Goal: Information Seeking & Learning: Learn about a topic

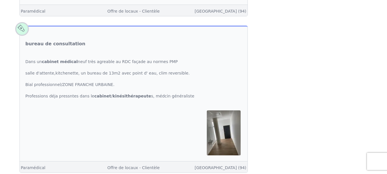
scroll to position [265, 0]
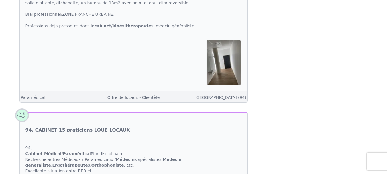
click at [226, 74] on img at bounding box center [224, 62] width 34 height 45
click at [223, 98] on link "[GEOGRAPHIC_DATA] (94)" at bounding box center [220, 97] width 52 height 5
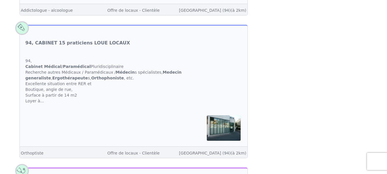
scroll to position [462, 0]
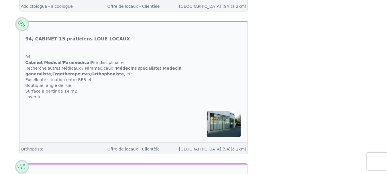
click at [80, 82] on div "94, Cabinet Médical / Paramédical Pluridisciplinaire Recherche autres Médicaux …" at bounding box center [134, 76] width 228 height 57
click at [38, 97] on div "94, Cabinet Médical / Paramédical Pluridisciplinaire Recherche autres Médicaux …" at bounding box center [134, 76] width 228 height 57
click at [69, 38] on link "94, CABINET 15 praticiens LOUE LOCAUX" at bounding box center [77, 39] width 105 height 7
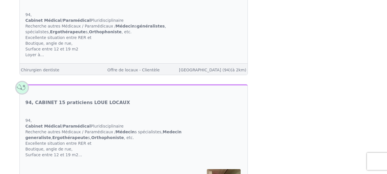
scroll to position [827, 0]
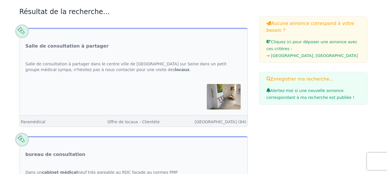
scroll to position [291, 0]
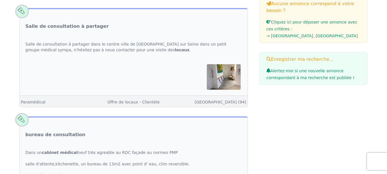
scroll to position [109, 0]
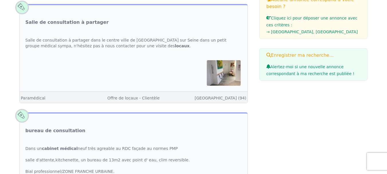
drag, startPoint x: 0, startPoint y: 0, endPoint x: 375, endPoint y: 22, distance: 376.0
click at [232, 73] on img at bounding box center [224, 72] width 34 height 25
click at [230, 99] on link "[GEOGRAPHIC_DATA] (94)" at bounding box center [220, 98] width 52 height 5
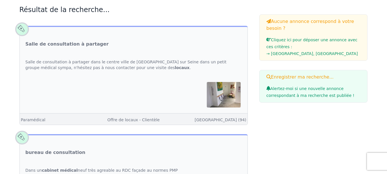
scroll to position [91, 0]
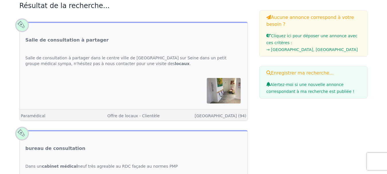
click at [220, 91] on img at bounding box center [224, 90] width 34 height 25
click at [23, 24] on span at bounding box center [21, 24] width 19 height 19
click at [221, 116] on link "[GEOGRAPHIC_DATA] (94)" at bounding box center [220, 115] width 52 height 5
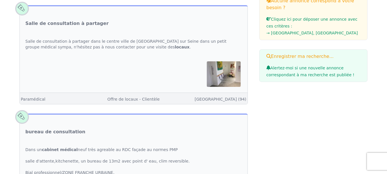
scroll to position [111, 0]
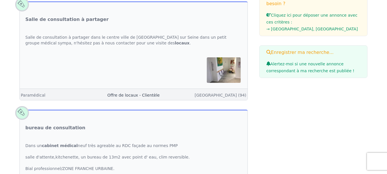
click at [144, 96] on link "Offre de locaux - Clientèle" at bounding box center [133, 95] width 52 height 5
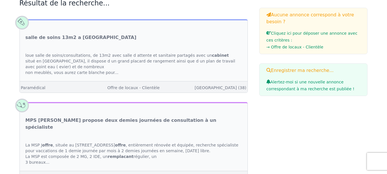
scroll to position [115, 0]
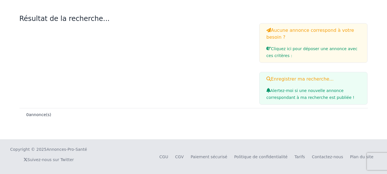
scroll to position [111, 0]
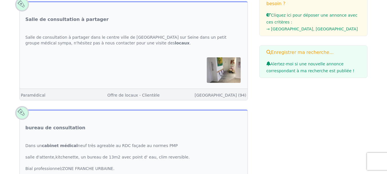
click at [210, 72] on img at bounding box center [224, 69] width 34 height 25
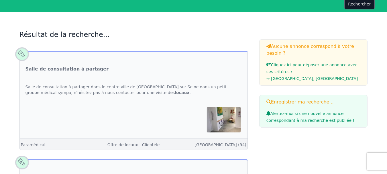
scroll to position [0, 0]
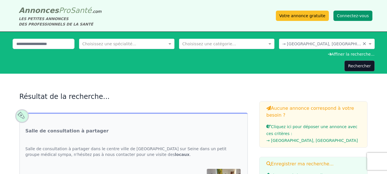
click at [349, 16] on button "Connectez-vous" at bounding box center [352, 16] width 39 height 10
click at [349, 15] on button "Connectez-vous" at bounding box center [352, 16] width 39 height 10
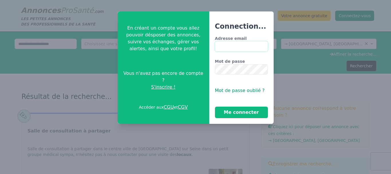
type input "**********"
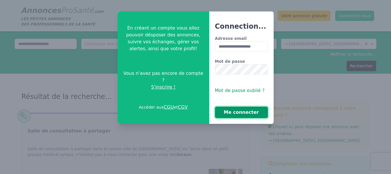
click at [242, 115] on button "Me connecter" at bounding box center [241, 112] width 53 height 11
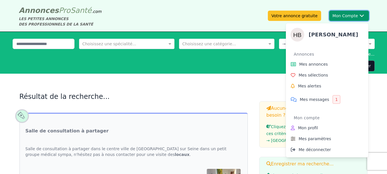
click at [348, 17] on button "Mon Compte [PERSON_NAME] Annonces Mes annonces Mes sélections Mes alertes Mes m…" at bounding box center [349, 16] width 40 height 10
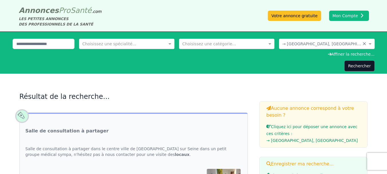
click at [200, 99] on h2 "Résultat de la recherche..." at bounding box center [133, 96] width 228 height 9
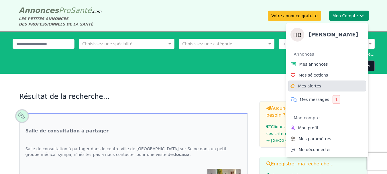
click at [311, 88] on span "Mes alertes" at bounding box center [309, 86] width 23 height 6
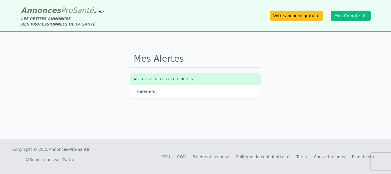
click at [167, 94] on div "0 alerte(s)" at bounding box center [195, 91] width 117 height 6
drag, startPoint x: 160, startPoint y: 83, endPoint x: 159, endPoint y: 80, distance: 3.1
click at [159, 80] on th "Alertes sur les recherches..." at bounding box center [181, 78] width 103 height 11
drag, startPoint x: 159, startPoint y: 80, endPoint x: 160, endPoint y: 82, distance: 3.0
click at [159, 80] on th "Alertes sur les recherches..." at bounding box center [181, 78] width 103 height 11
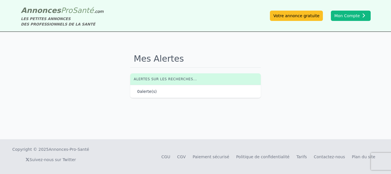
click at [159, 97] on div "Mes [PERSON_NAME] sur les recherches... 0 alerte(s)" at bounding box center [195, 85] width 391 height 107
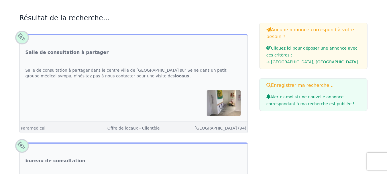
scroll to position [82, 0]
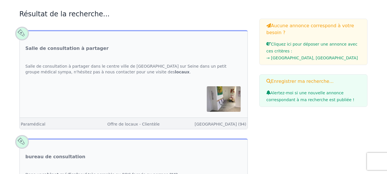
click at [215, 100] on img at bounding box center [224, 98] width 34 height 25
click at [216, 125] on link "[GEOGRAPHIC_DATA] (94)" at bounding box center [220, 124] width 52 height 5
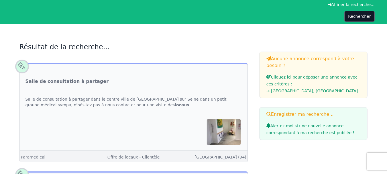
scroll to position [46, 0]
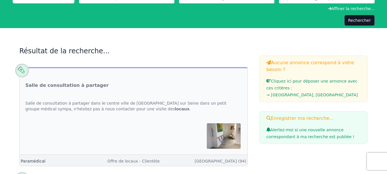
click at [34, 159] on link "Paramédical" at bounding box center [33, 161] width 25 height 5
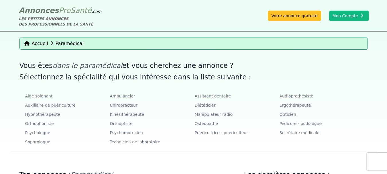
scroll to position [46, 0]
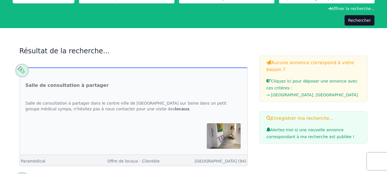
click at [175, 109] on strong "locaux" at bounding box center [182, 109] width 15 height 5
click at [141, 161] on link "Offre de locaux - Clientèle" at bounding box center [133, 161] width 52 height 5
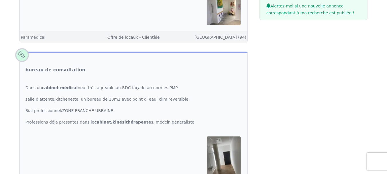
scroll to position [190, 0]
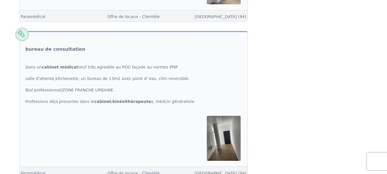
click at [143, 102] on div "Dans un cabinet médical neuf très agreable au RDC façade au normes PMP salle d'…" at bounding box center [134, 84] width 228 height 52
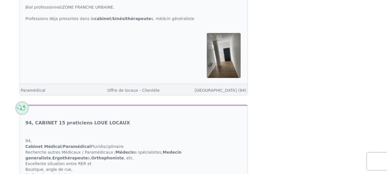
scroll to position [281, 0]
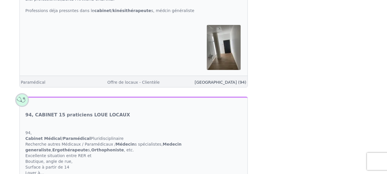
click at [224, 80] on link "[GEOGRAPHIC_DATA] (94)" at bounding box center [220, 82] width 52 height 5
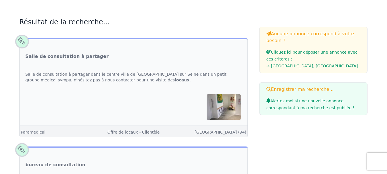
scroll to position [70, 0]
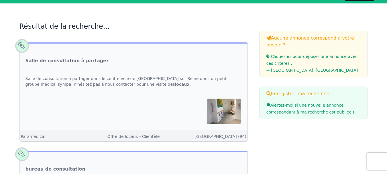
click at [24, 46] on span at bounding box center [21, 45] width 19 height 19
click at [141, 86] on div "Salle de consultation à partager dans le centre ville de [GEOGRAPHIC_DATA] sur …" at bounding box center [134, 81] width 228 height 23
click at [227, 109] on img at bounding box center [224, 110] width 34 height 25
click at [206, 80] on div "Salle de consultation à partager dans le centre ville de [GEOGRAPHIC_DATA] sur …" at bounding box center [134, 81] width 228 height 23
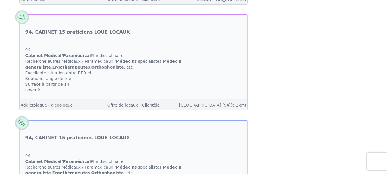
scroll to position [376, 0]
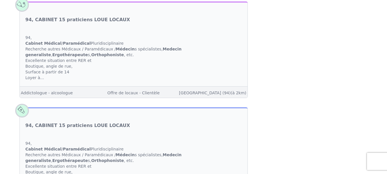
click at [94, 38] on div "94, Cabinet Médical / Paramédical Pluridisciplinaire Recherche autres Médicaux …" at bounding box center [134, 57] width 228 height 57
drag, startPoint x: 83, startPoint y: 23, endPoint x: 84, endPoint y: 58, distance: 34.4
click at [84, 48] on article "94, CABINET 15 praticiens LOUE LOCAUX 94, Cabinet Médical / Paramédical Pluridi…" at bounding box center [133, 49] width 228 height 96
click at [83, 57] on div "94, Cabinet Médical / Paramédical Pluridisciplinaire Recherche autres Médicaux …" at bounding box center [134, 57] width 228 height 57
drag, startPoint x: 39, startPoint y: 79, endPoint x: 107, endPoint y: 61, distance: 70.1
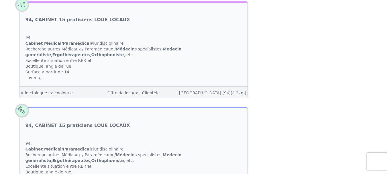
click at [42, 78] on div "94, Cabinet Médical / Paramédical Pluridisciplinaire Recherche autres Médicaux …" at bounding box center [134, 57] width 228 height 57
click at [167, 48] on strong "Medecin generaliste" at bounding box center [103, 52] width 156 height 10
click at [226, 93] on link "[GEOGRAPHIC_DATA] (94) (à 2km)" at bounding box center [212, 92] width 67 height 5
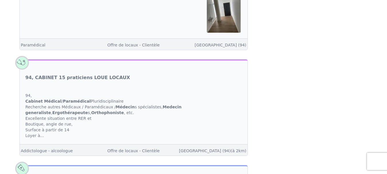
scroll to position [309, 0]
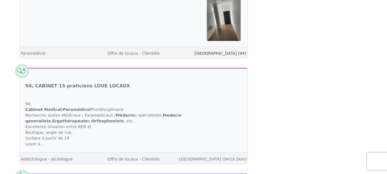
click at [231, 53] on link "[GEOGRAPHIC_DATA] (94)" at bounding box center [220, 53] width 52 height 5
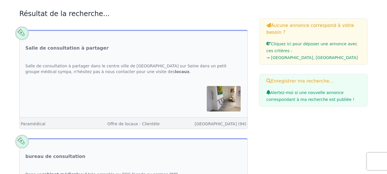
scroll to position [78, 0]
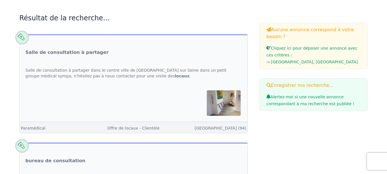
click at [105, 70] on div "Salle de consultation à partager dans le centre ville de [GEOGRAPHIC_DATA] sur …" at bounding box center [134, 73] width 228 height 23
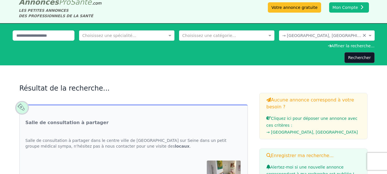
scroll to position [0, 0]
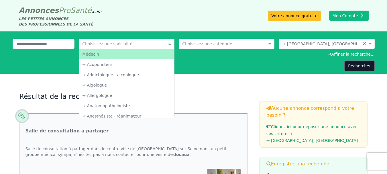
click at [167, 44] on span at bounding box center [170, 44] width 7 height 6
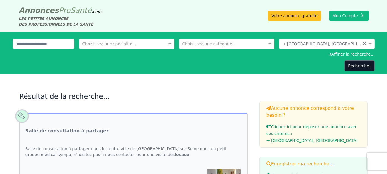
click at [236, 61] on div "Rechercher" at bounding box center [194, 65] width 362 height 11
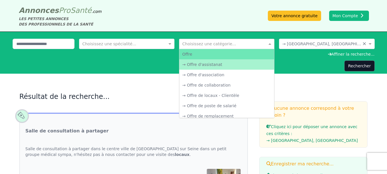
click at [269, 43] on span at bounding box center [270, 44] width 7 height 6
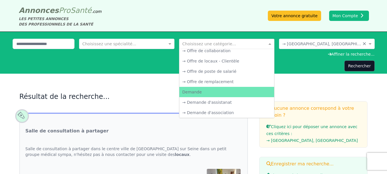
scroll to position [33, 0]
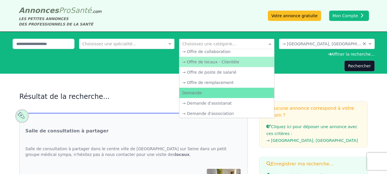
click at [219, 62] on div "→ Offre de locaux - Clientèle" at bounding box center [226, 62] width 95 height 10
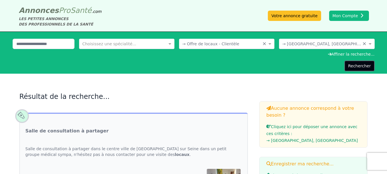
click at [358, 64] on button "Rechercher" at bounding box center [359, 65] width 30 height 11
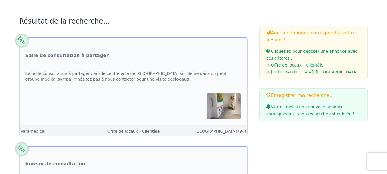
scroll to position [84, 0]
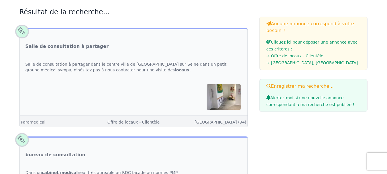
click at [227, 102] on img at bounding box center [224, 96] width 34 height 25
click at [101, 69] on div "Salle de consultation à partager dans le centre ville de [GEOGRAPHIC_DATA] sur …" at bounding box center [134, 67] width 228 height 23
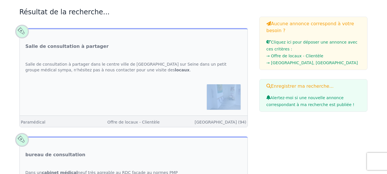
click at [101, 69] on div "Salle de consultation à partager dans le centre ville de [GEOGRAPHIC_DATA] sur …" at bounding box center [134, 67] width 228 height 23
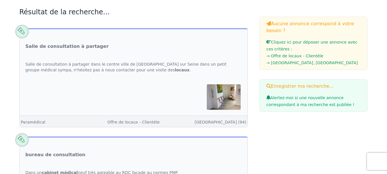
click at [84, 68] on div "Salle de consultation à partager dans le centre ville de [GEOGRAPHIC_DATA] sur …" at bounding box center [134, 67] width 228 height 23
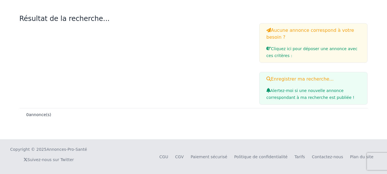
scroll to position [109, 0]
